Goal: Register for event/course

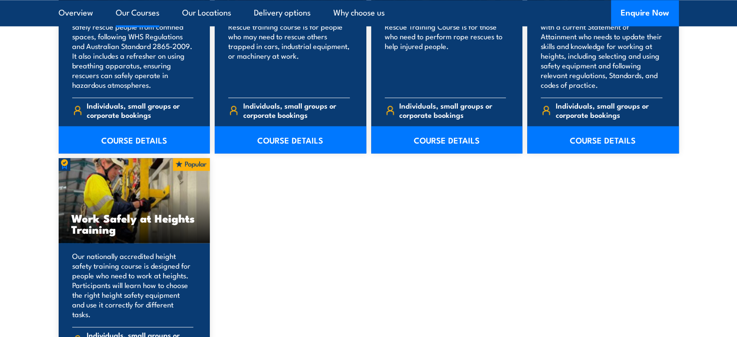
scroll to position [1260, 0]
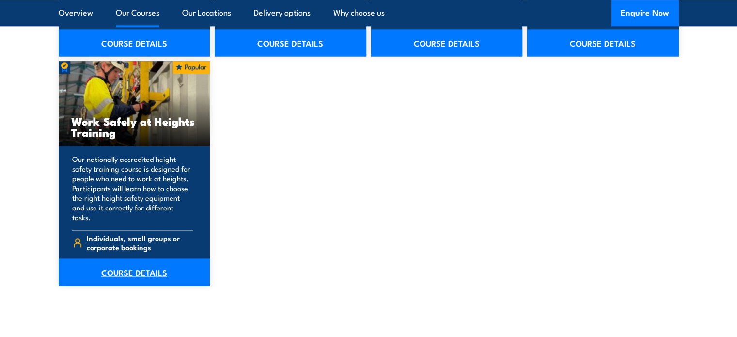
click at [124, 263] on link "COURSE DETAILS" at bounding box center [135, 271] width 152 height 27
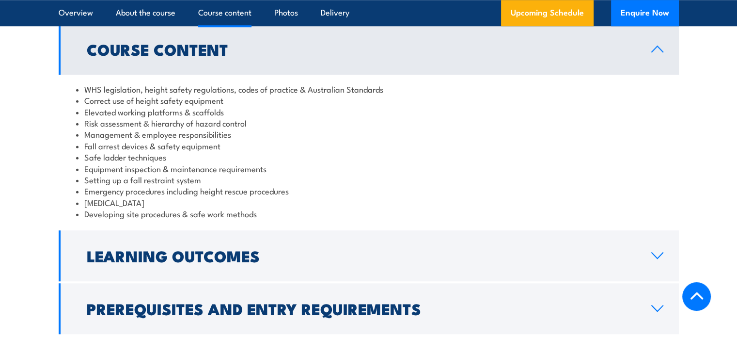
scroll to position [873, 0]
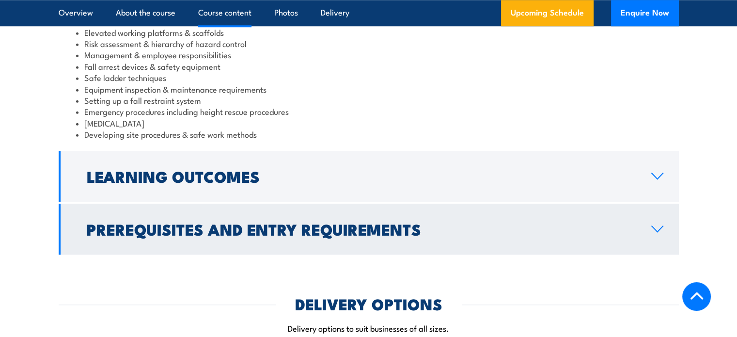
click at [326, 223] on h2 "Prerequisites and Entry Requirements" at bounding box center [361, 229] width 549 height 14
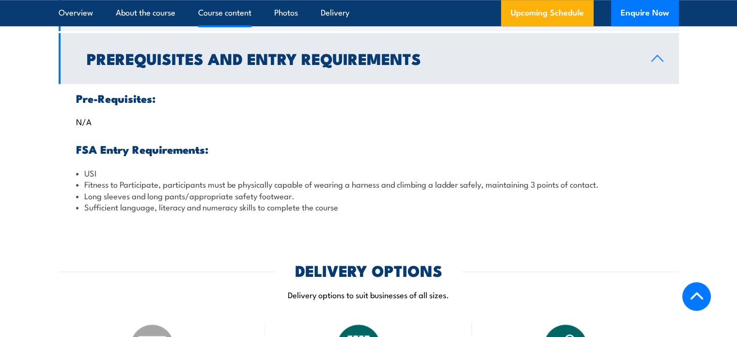
scroll to position [824, 0]
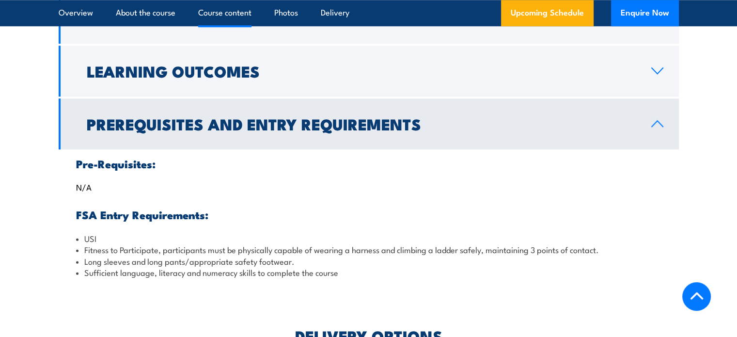
click at [266, 127] on h2 "Prerequisites and Entry Requirements" at bounding box center [361, 124] width 549 height 14
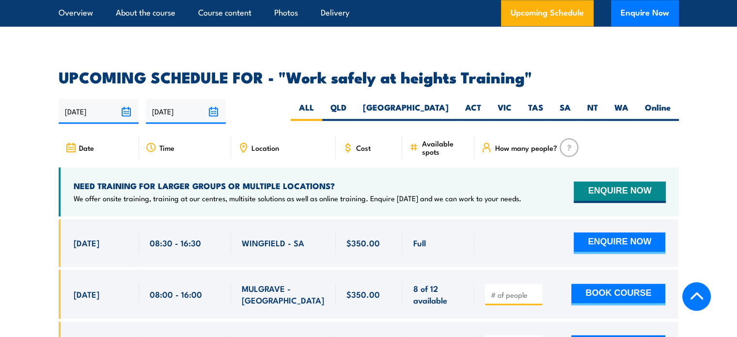
scroll to position [1357, 0]
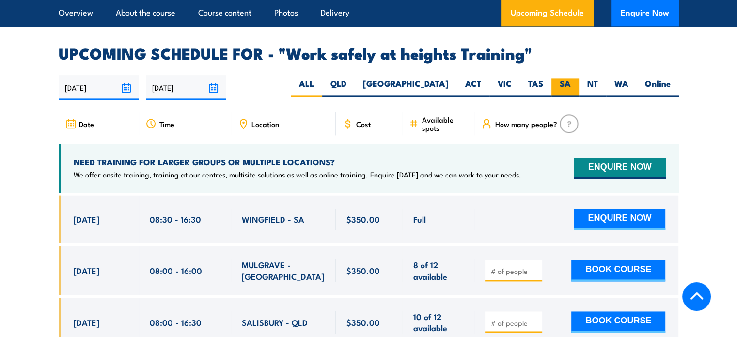
click at [568, 78] on label "SA" at bounding box center [566, 87] width 28 height 19
click at [571, 78] on input "SA" at bounding box center [574, 81] width 6 height 6
radio input "true"
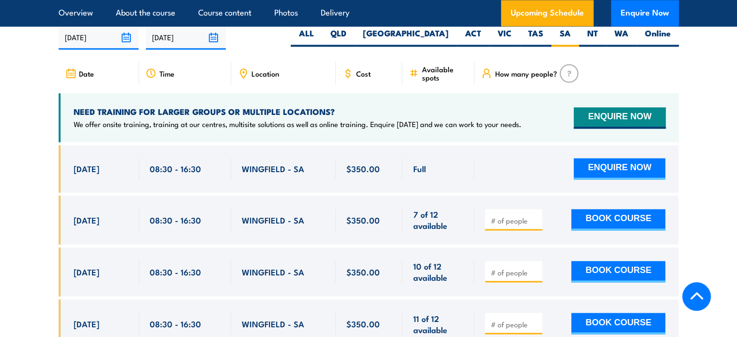
scroll to position [1590, 0]
